Goal: Task Accomplishment & Management: Use online tool/utility

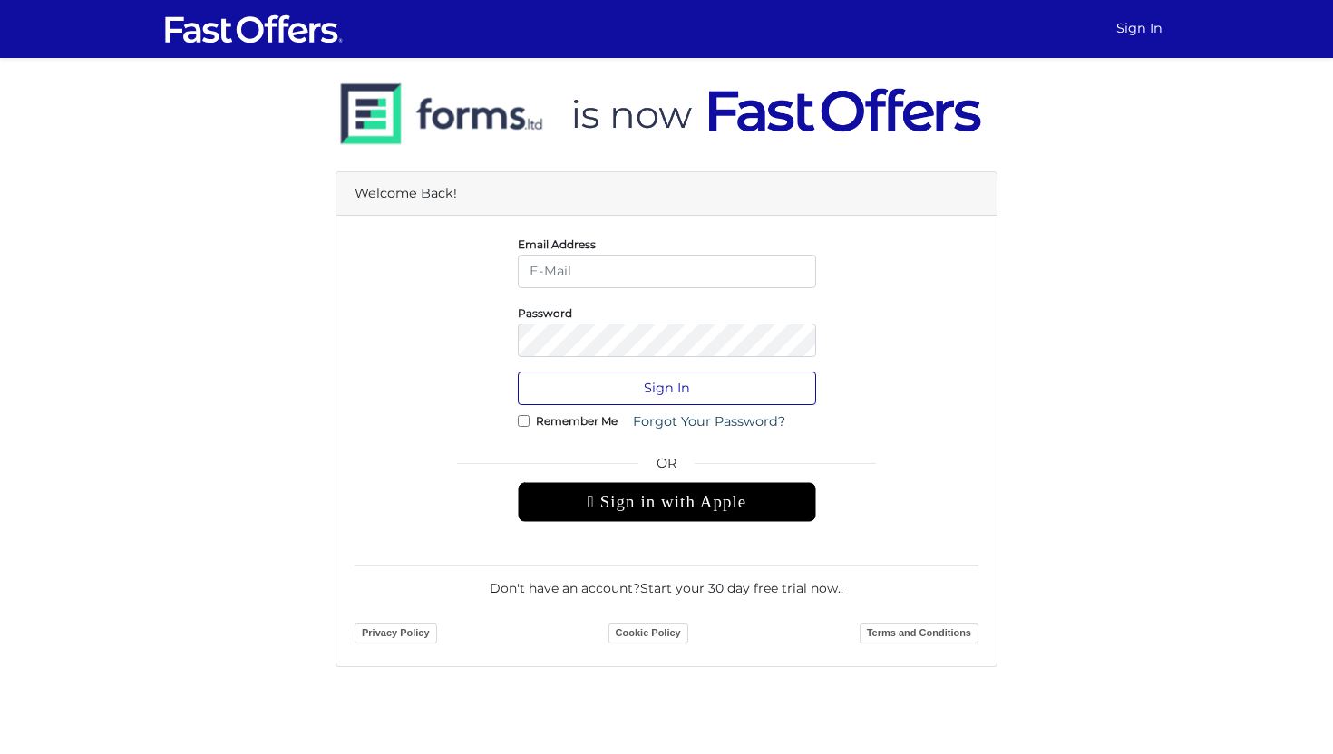
type input "jenelle@strata.ca"
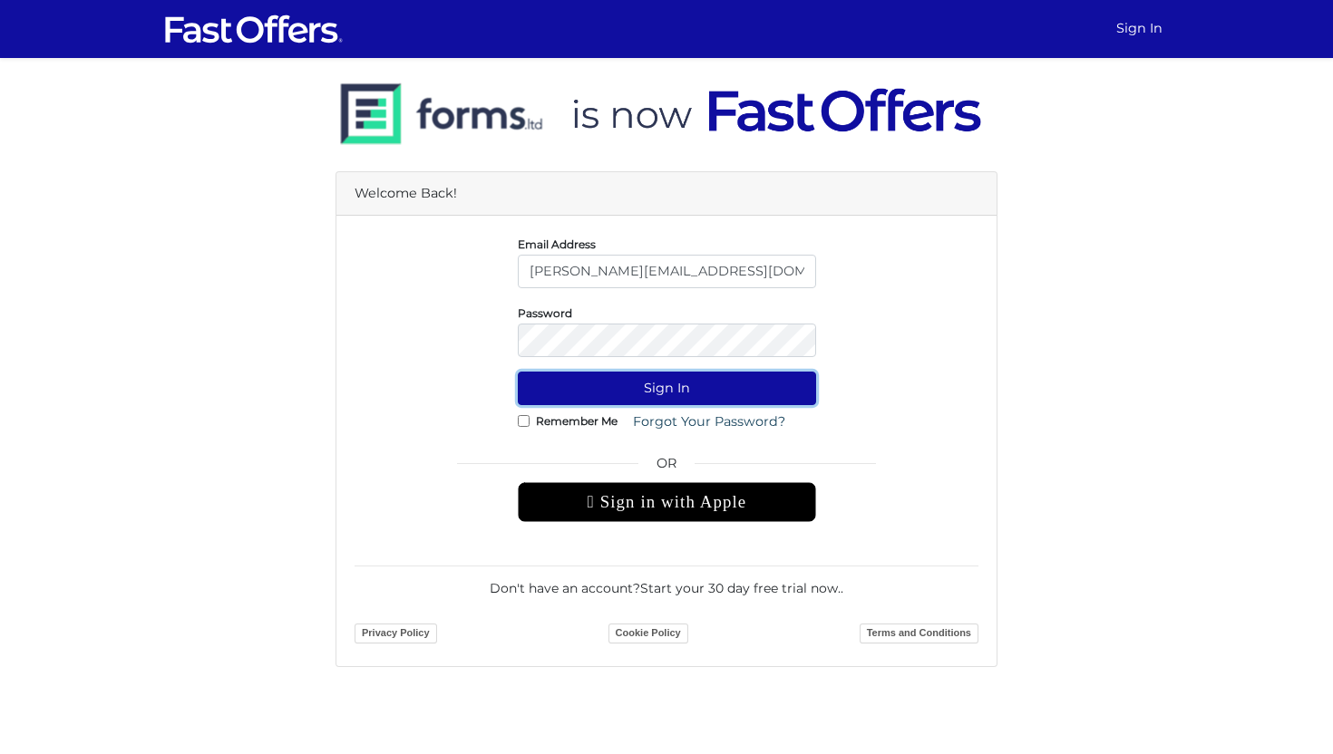
click at [603, 380] on button "Sign In" at bounding box center [667, 389] width 298 height 34
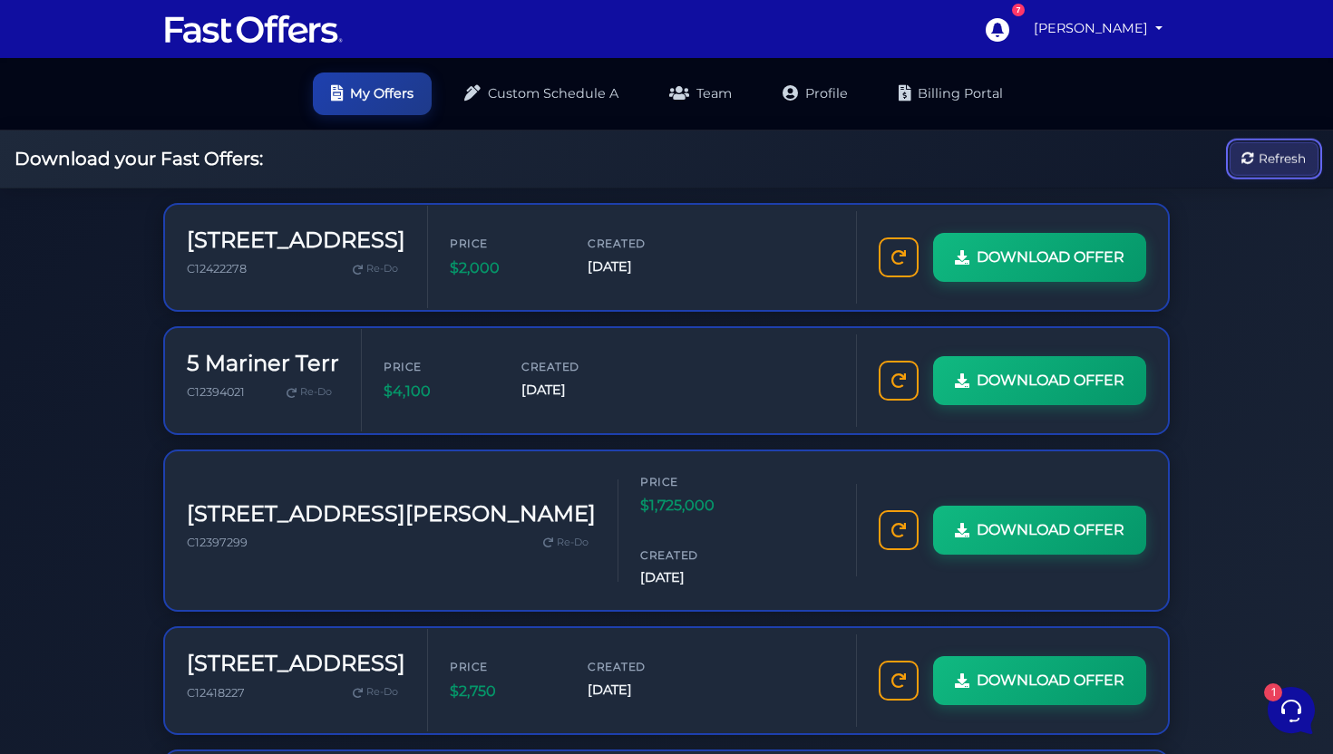
click at [1264, 162] on span "Refresh" at bounding box center [1281, 159] width 47 height 20
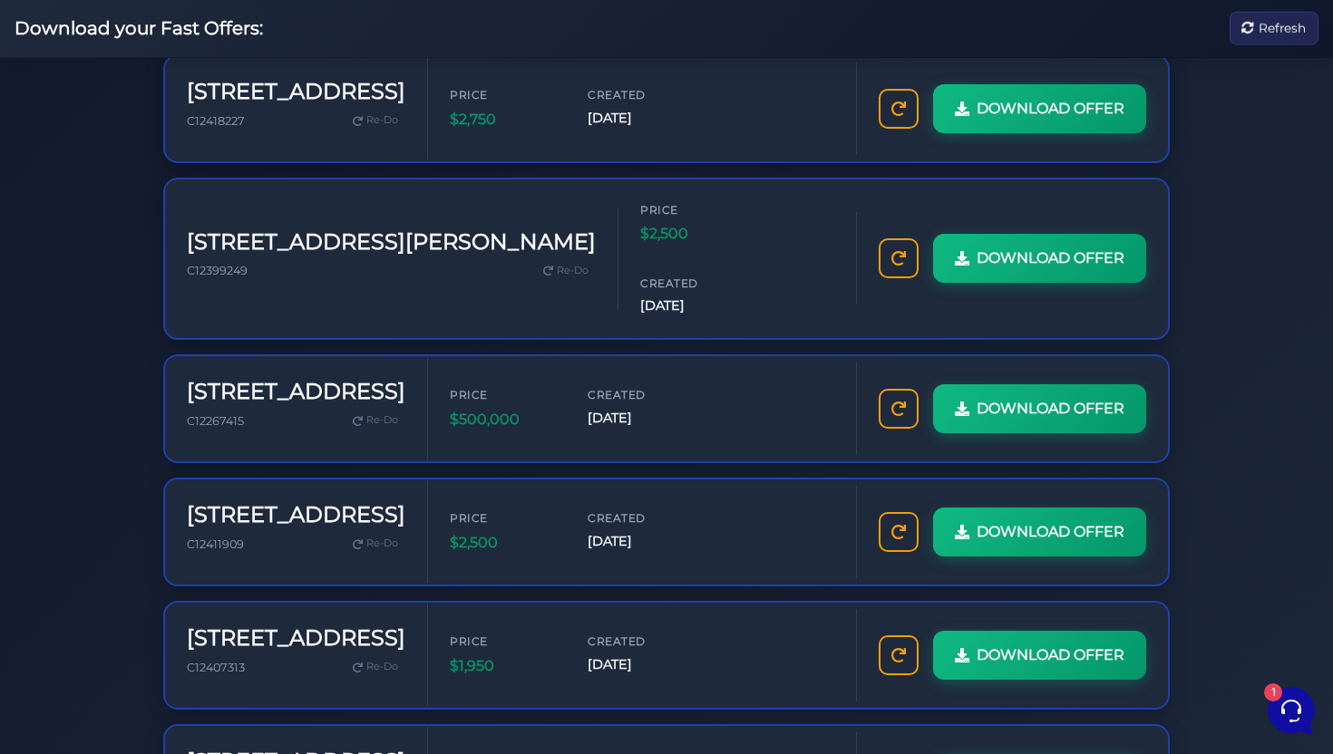
scroll to position [772, 0]
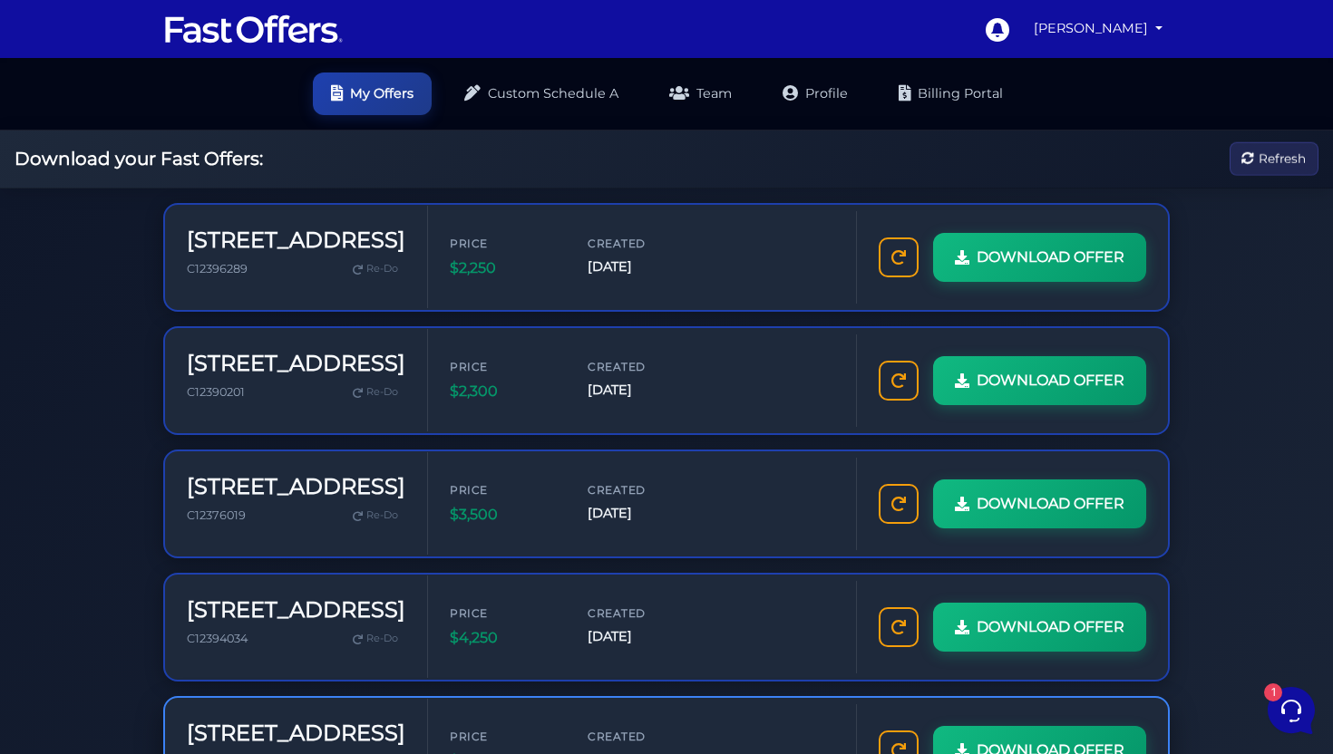
scroll to position [772, 0]
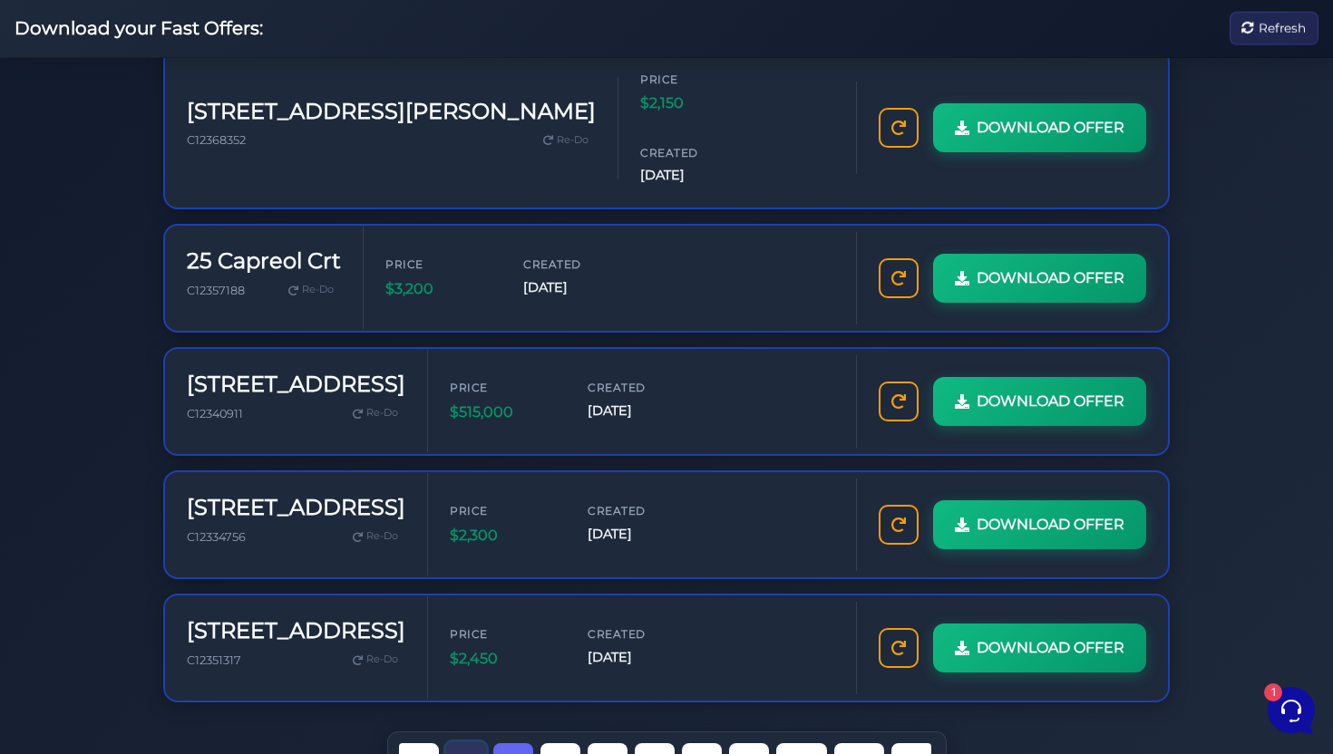
click at [464, 742] on link "1" at bounding box center [466, 761] width 40 height 38
